Goal: Navigation & Orientation: Go to known website

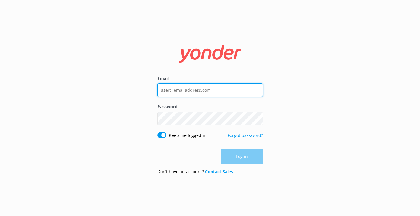
click at [193, 92] on input "Email" at bounding box center [210, 90] width 106 height 14
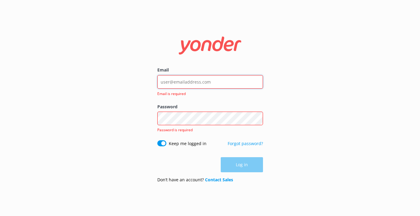
type input "[PERSON_NAME][EMAIL_ADDRESS][DOMAIN_NAME]"
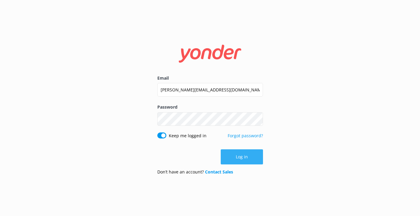
click at [237, 158] on button "Log in" at bounding box center [242, 156] width 42 height 15
